Goal: Feedback & Contribution: Leave review/rating

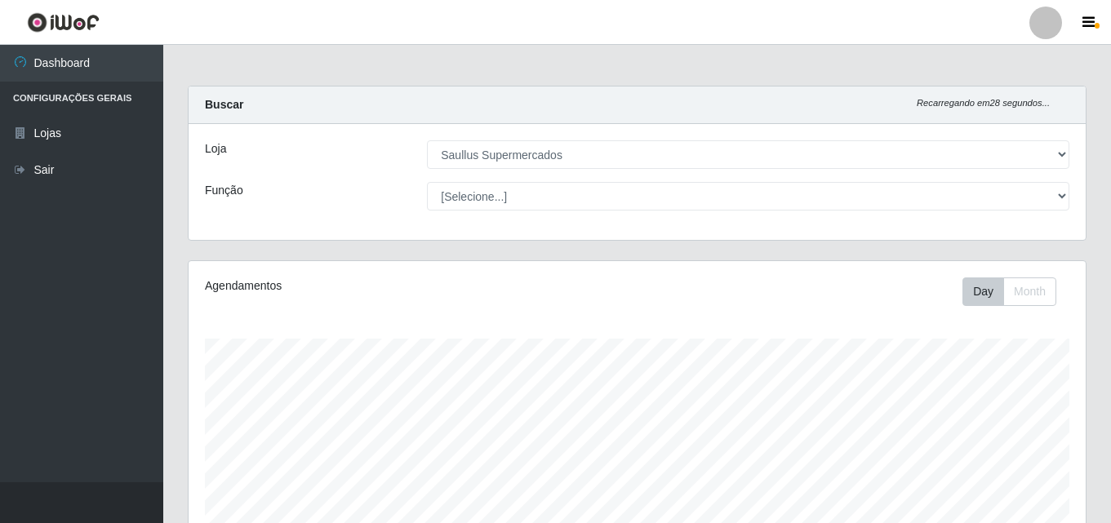
select select "423"
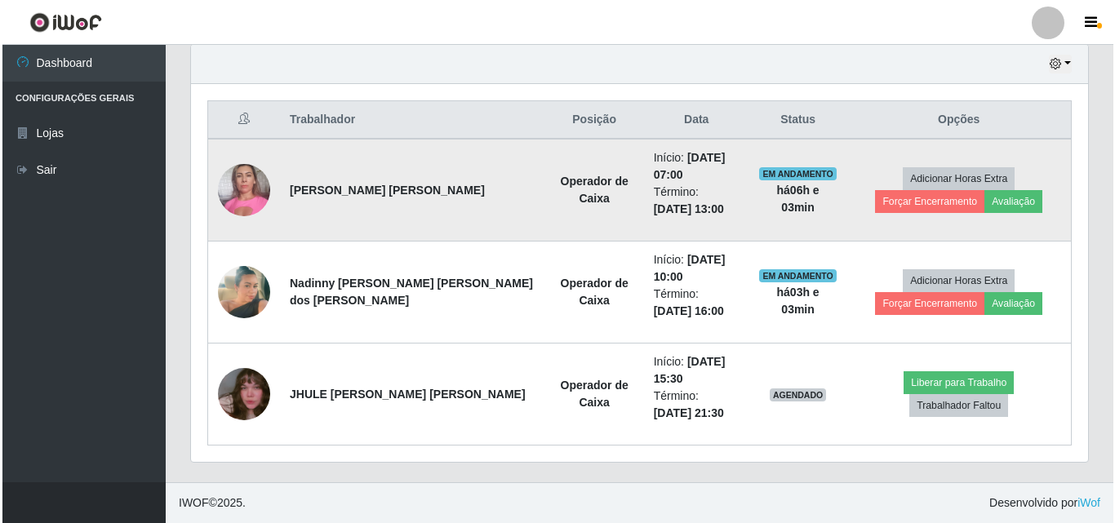
scroll to position [339, 897]
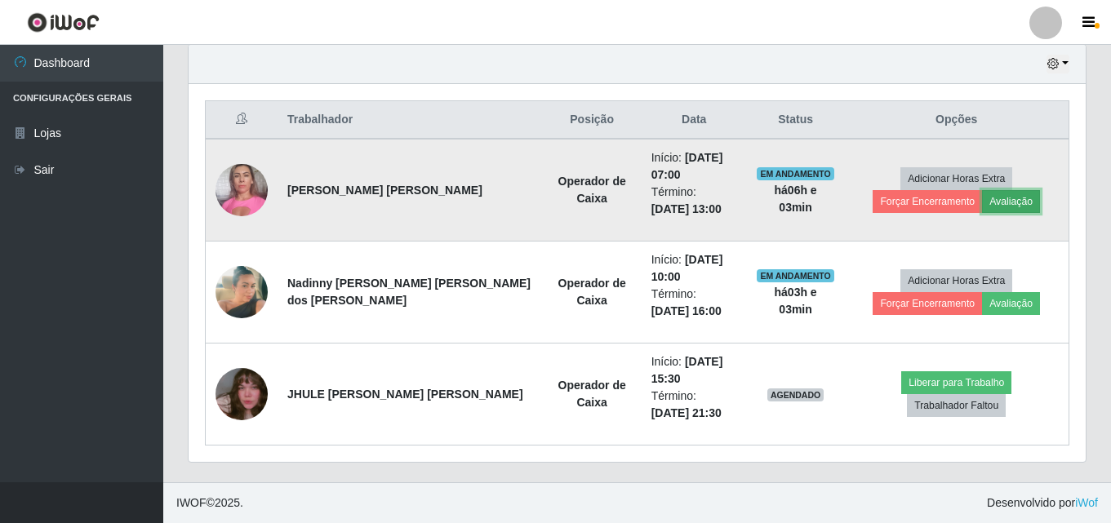
click at [982, 207] on button "Avaliação" at bounding box center [1011, 201] width 58 height 23
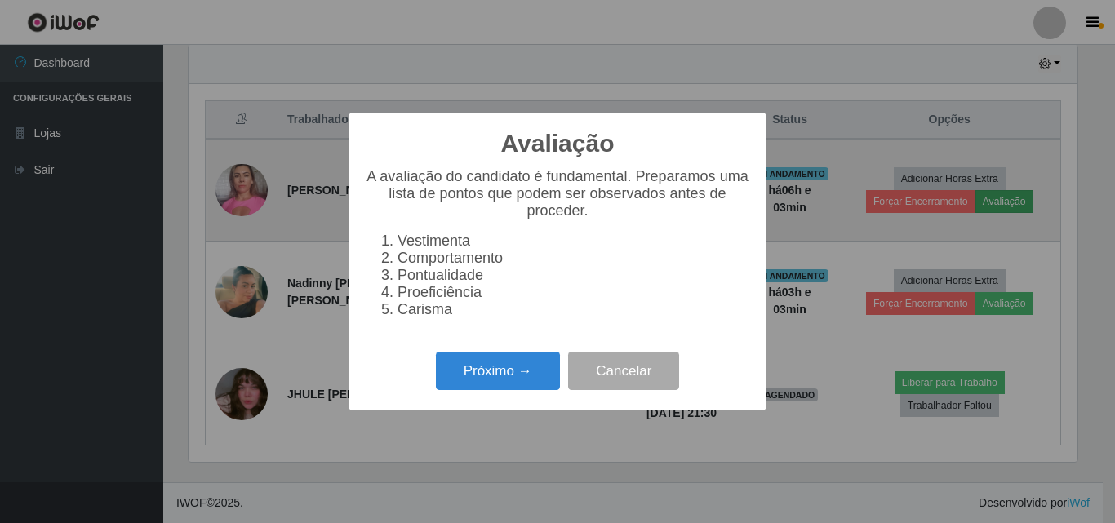
scroll to position [339, 889]
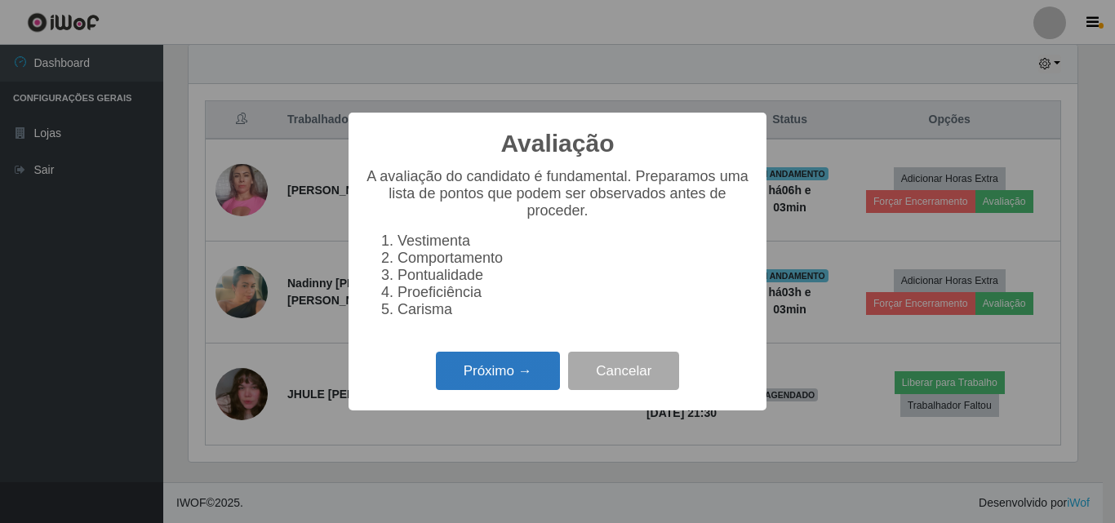
click at [486, 361] on button "Próximo →" at bounding box center [498, 371] width 124 height 38
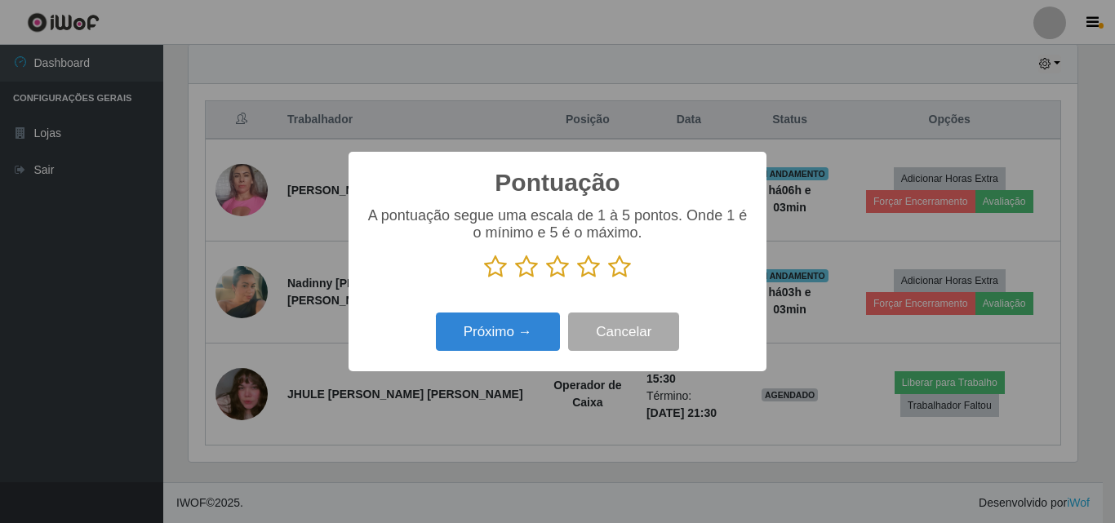
scroll to position [815657, 815107]
click at [611, 266] on icon at bounding box center [619, 267] width 23 height 24
click at [608, 279] on input "radio" at bounding box center [608, 279] width 0 height 0
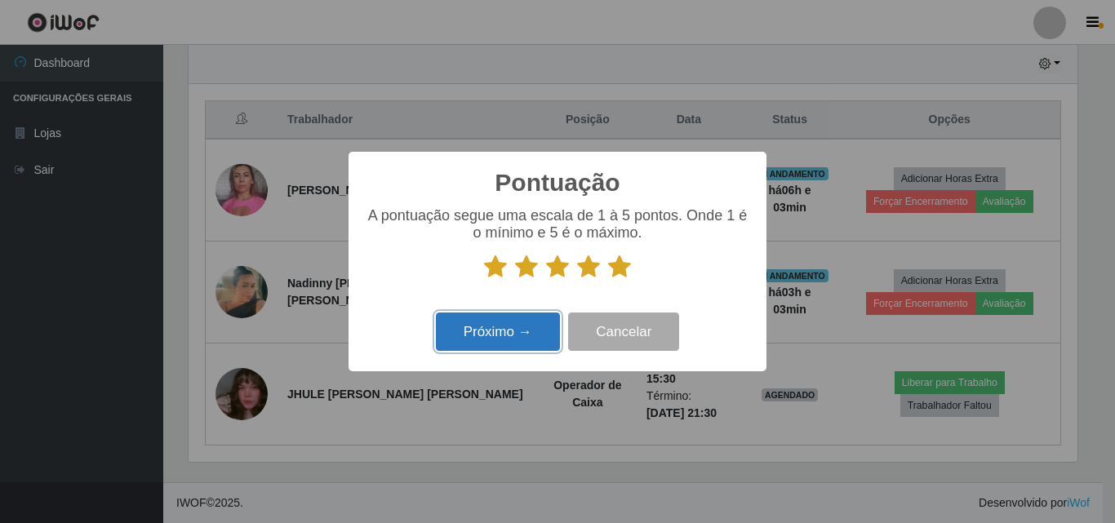
click at [502, 335] on button "Próximo →" at bounding box center [498, 332] width 124 height 38
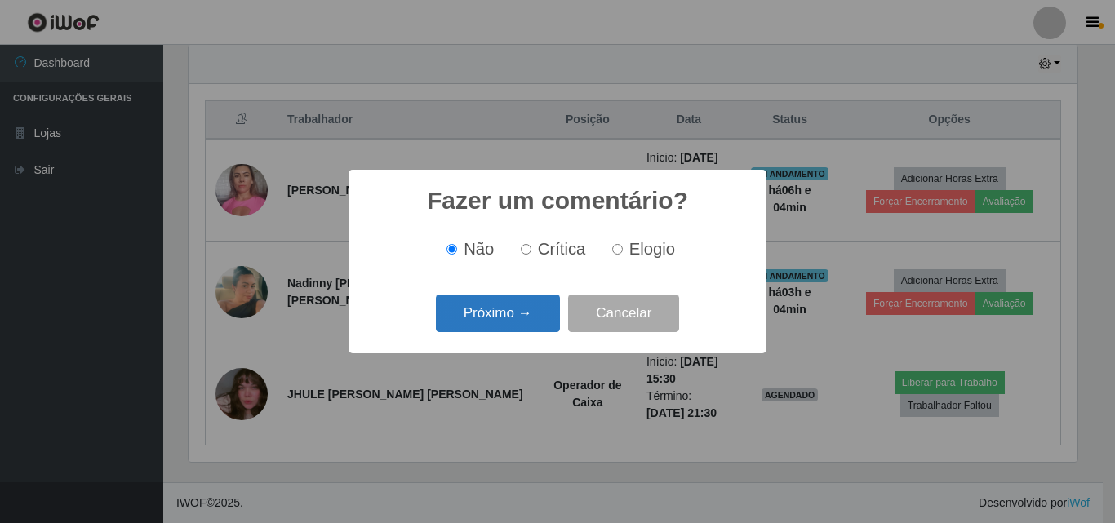
click at [501, 314] on button "Próximo →" at bounding box center [498, 314] width 124 height 38
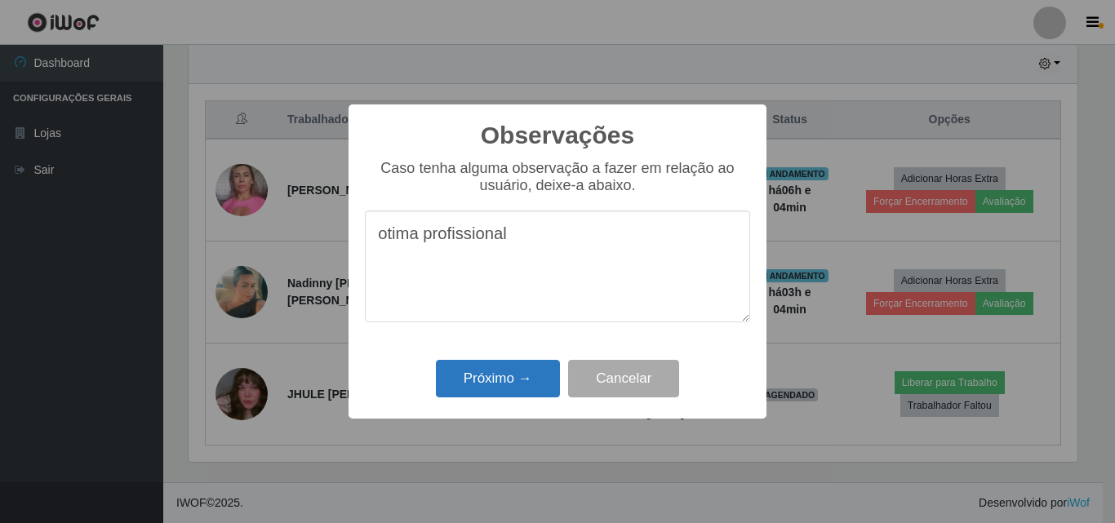
type textarea "otima profissional"
click at [501, 371] on button "Próximo →" at bounding box center [498, 379] width 124 height 38
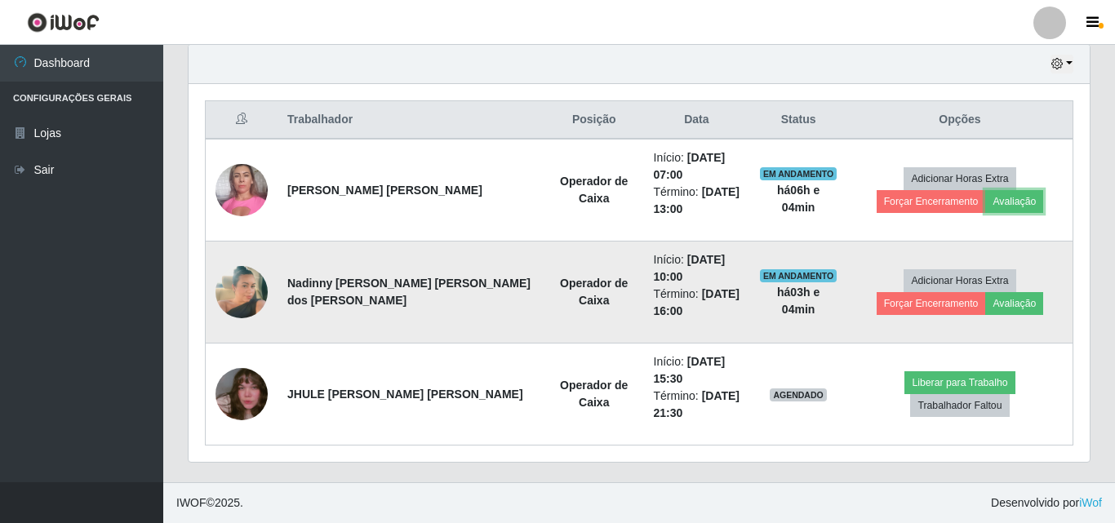
scroll to position [339, 897]
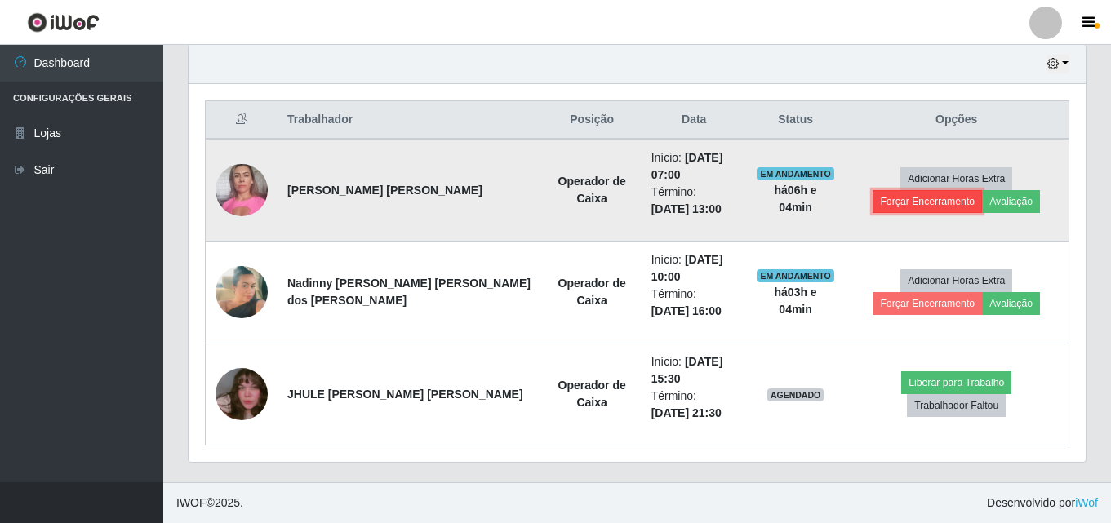
click at [982, 190] on button "Forçar Encerramento" at bounding box center [926, 201] width 109 height 23
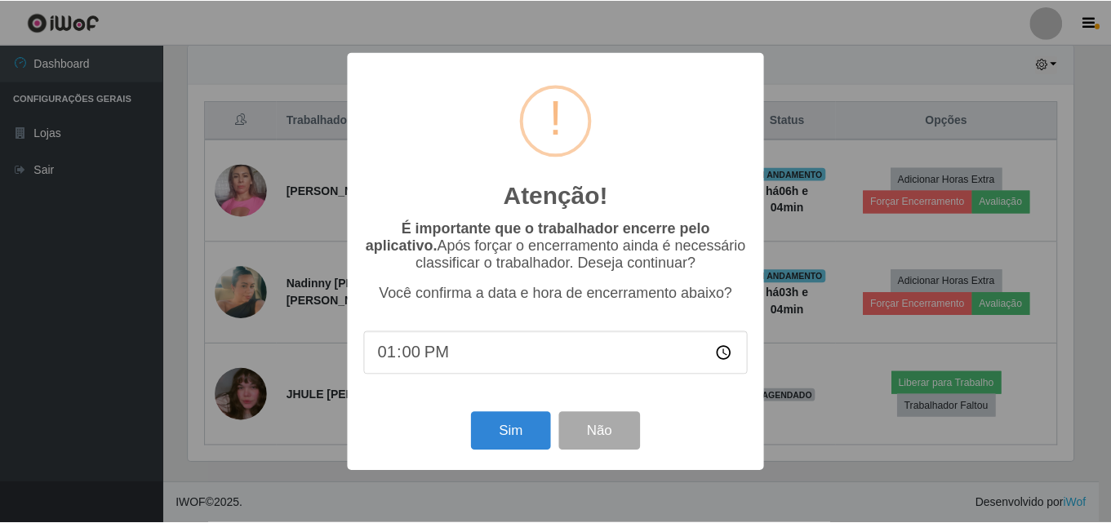
scroll to position [339, 889]
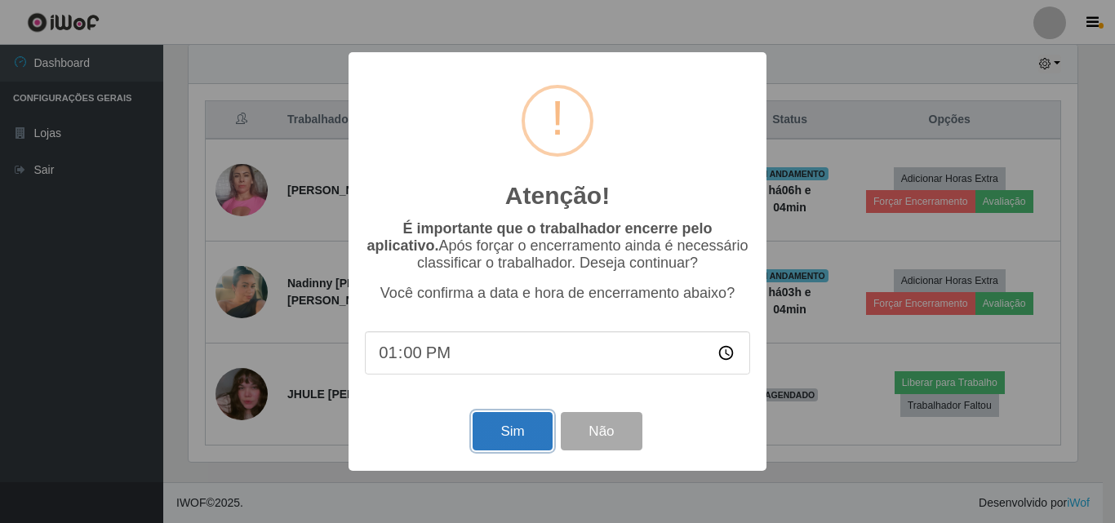
click at [521, 432] on button "Sim" at bounding box center [511, 431] width 79 height 38
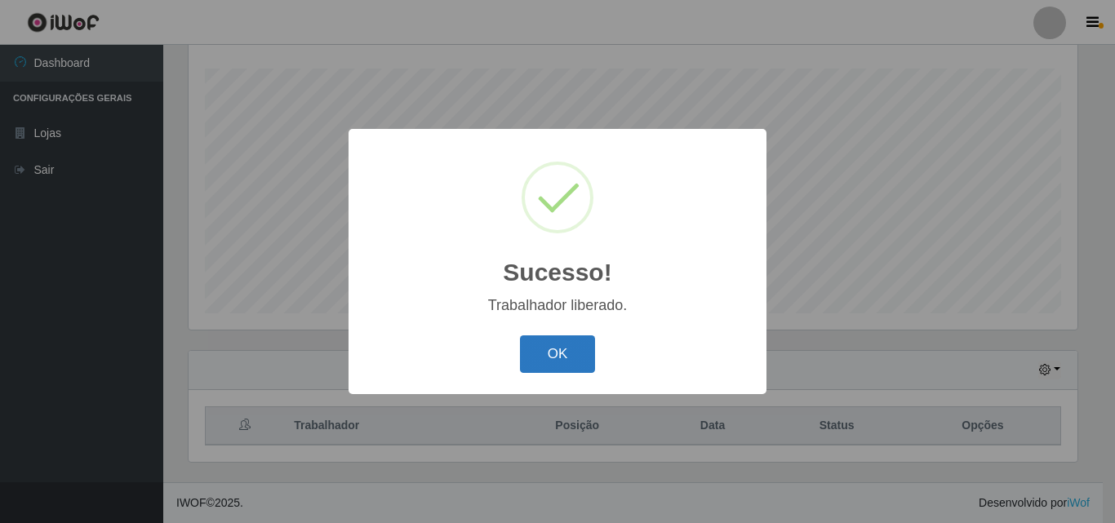
click at [568, 357] on button "OK" at bounding box center [558, 354] width 76 height 38
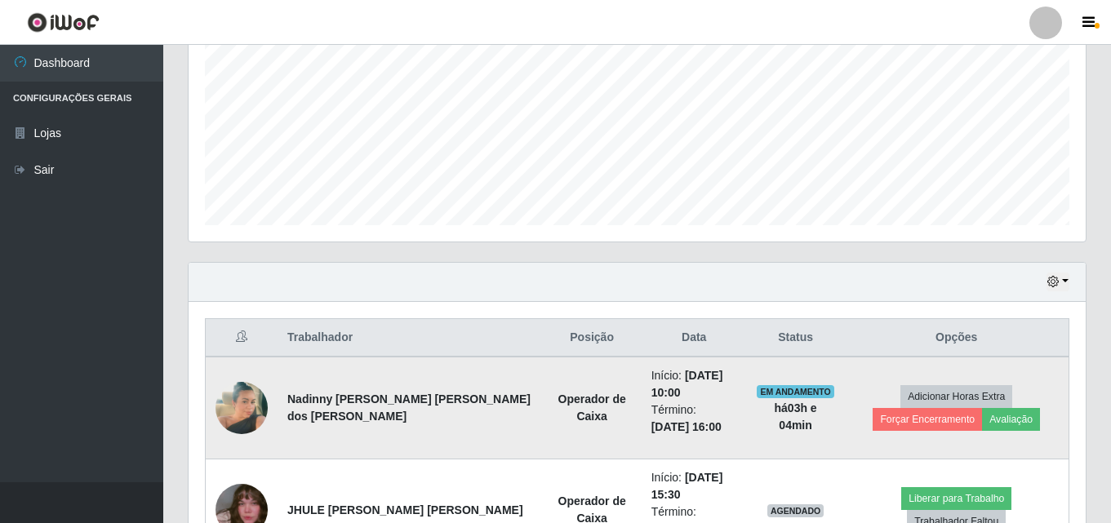
scroll to position [474, 0]
